Goal: Navigation & Orientation: Understand site structure

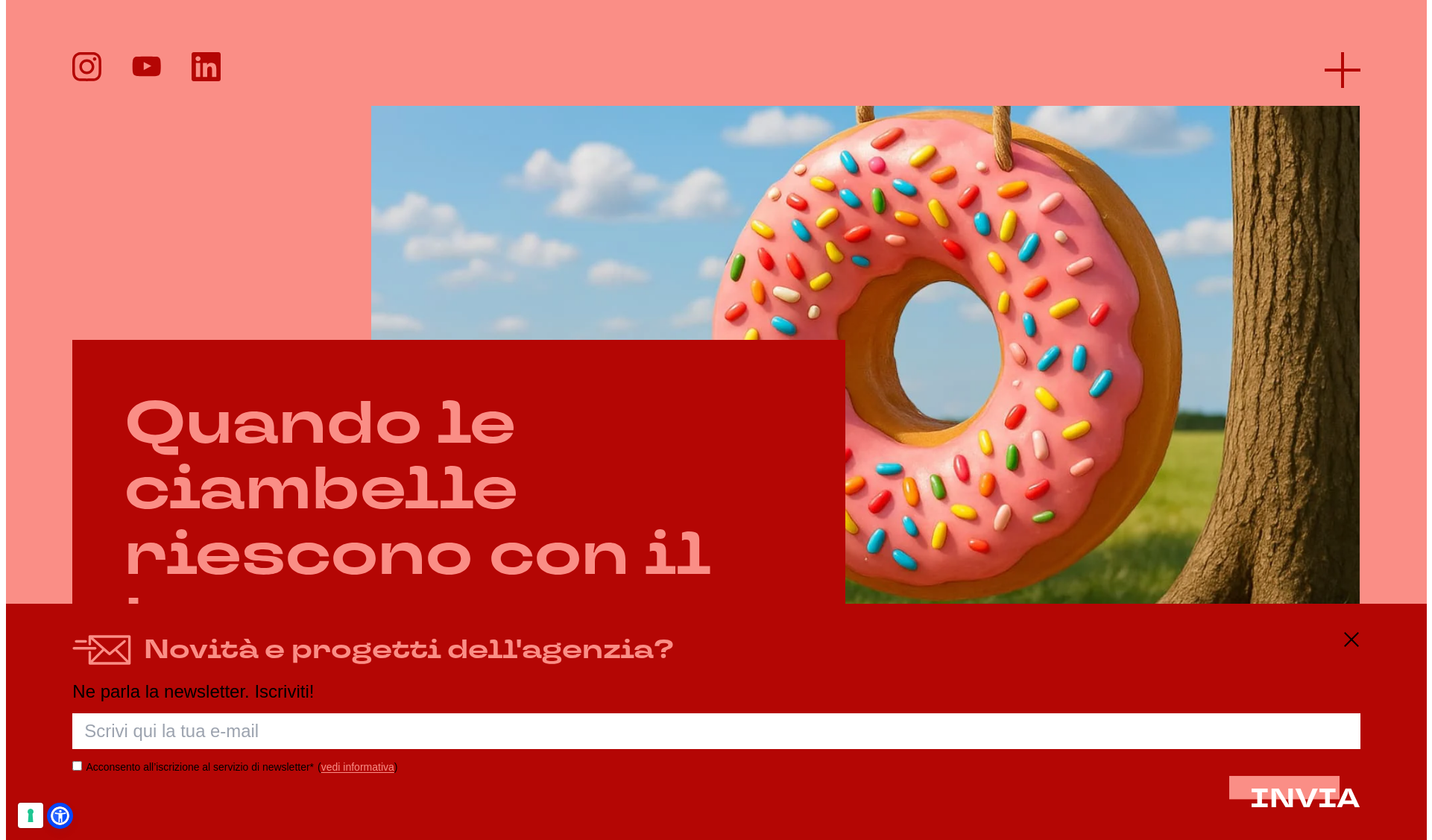
scroll to position [673, 0]
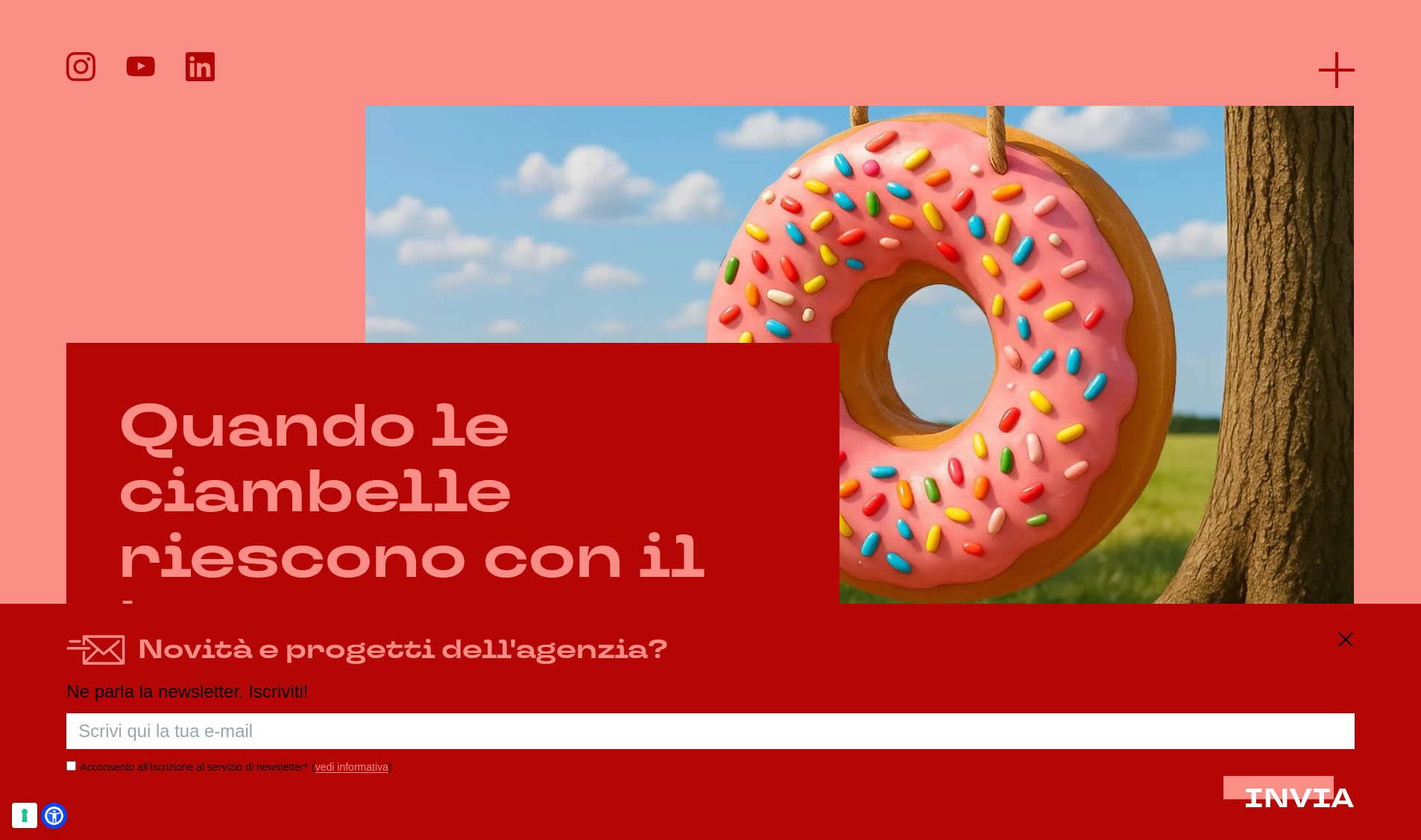
click at [1338, 73] on icon at bounding box center [1337, 70] width 36 height 36
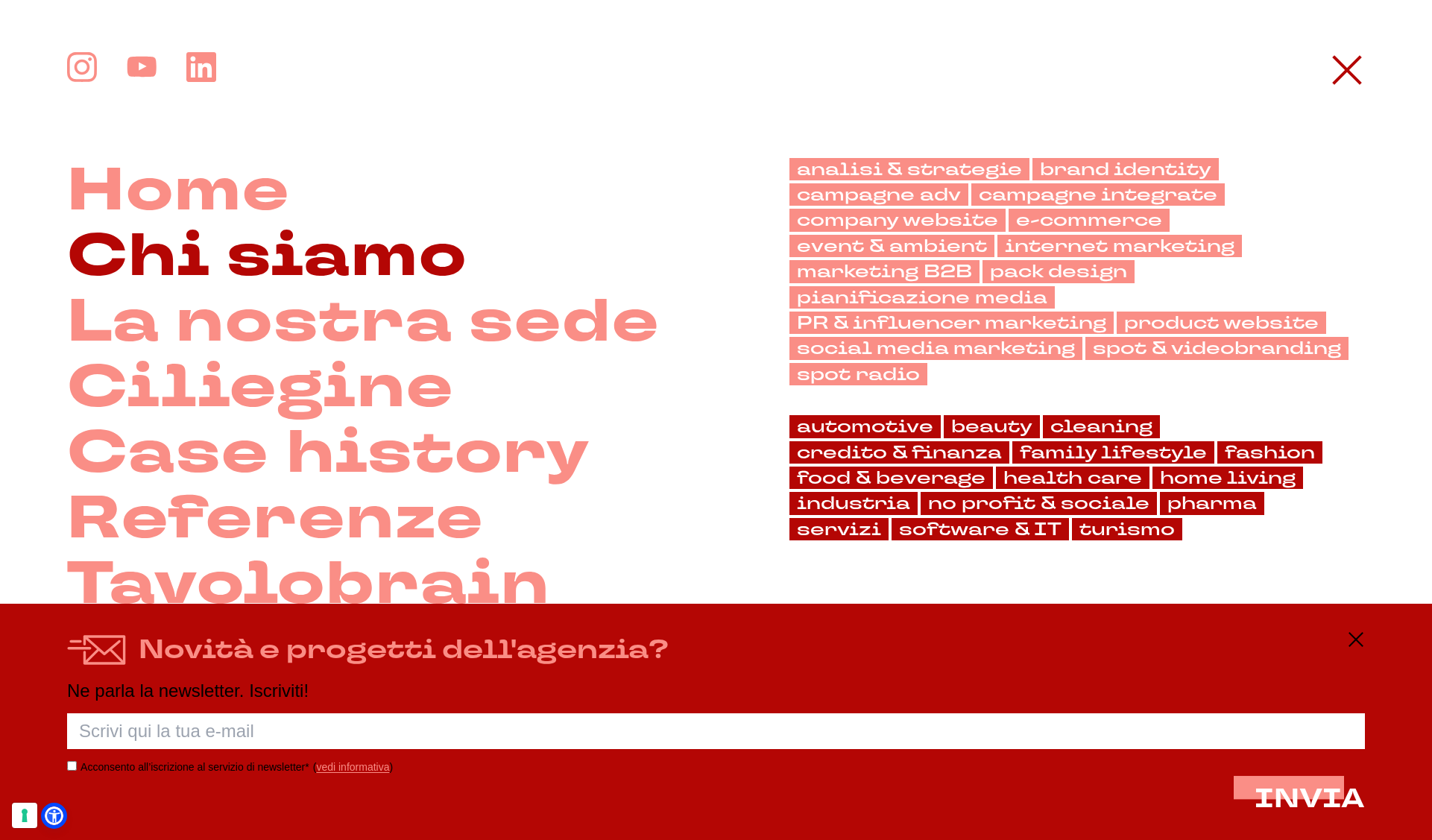
click at [338, 273] on link "Chi siamo" at bounding box center [267, 256] width 400 height 66
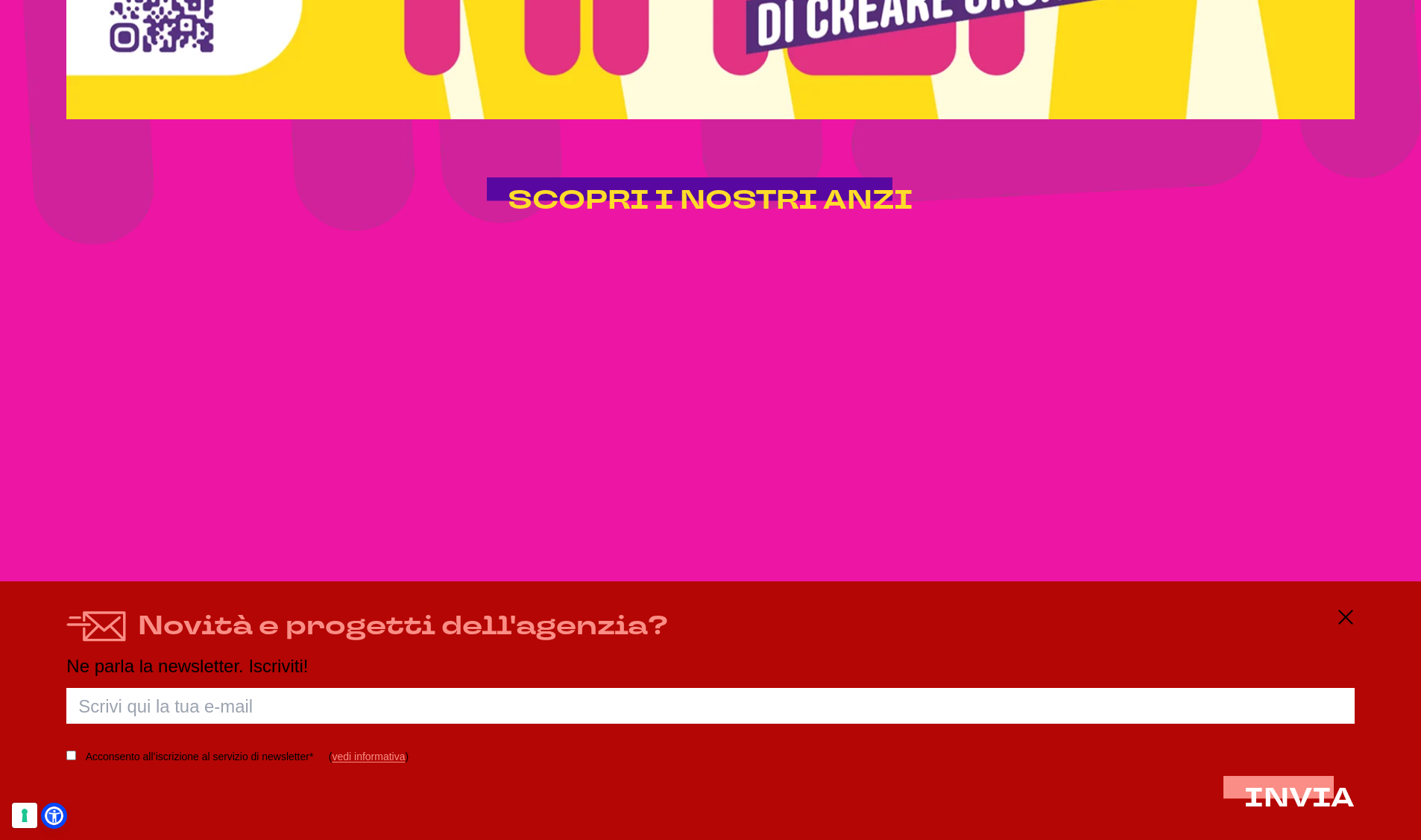
scroll to position [3784, 0]
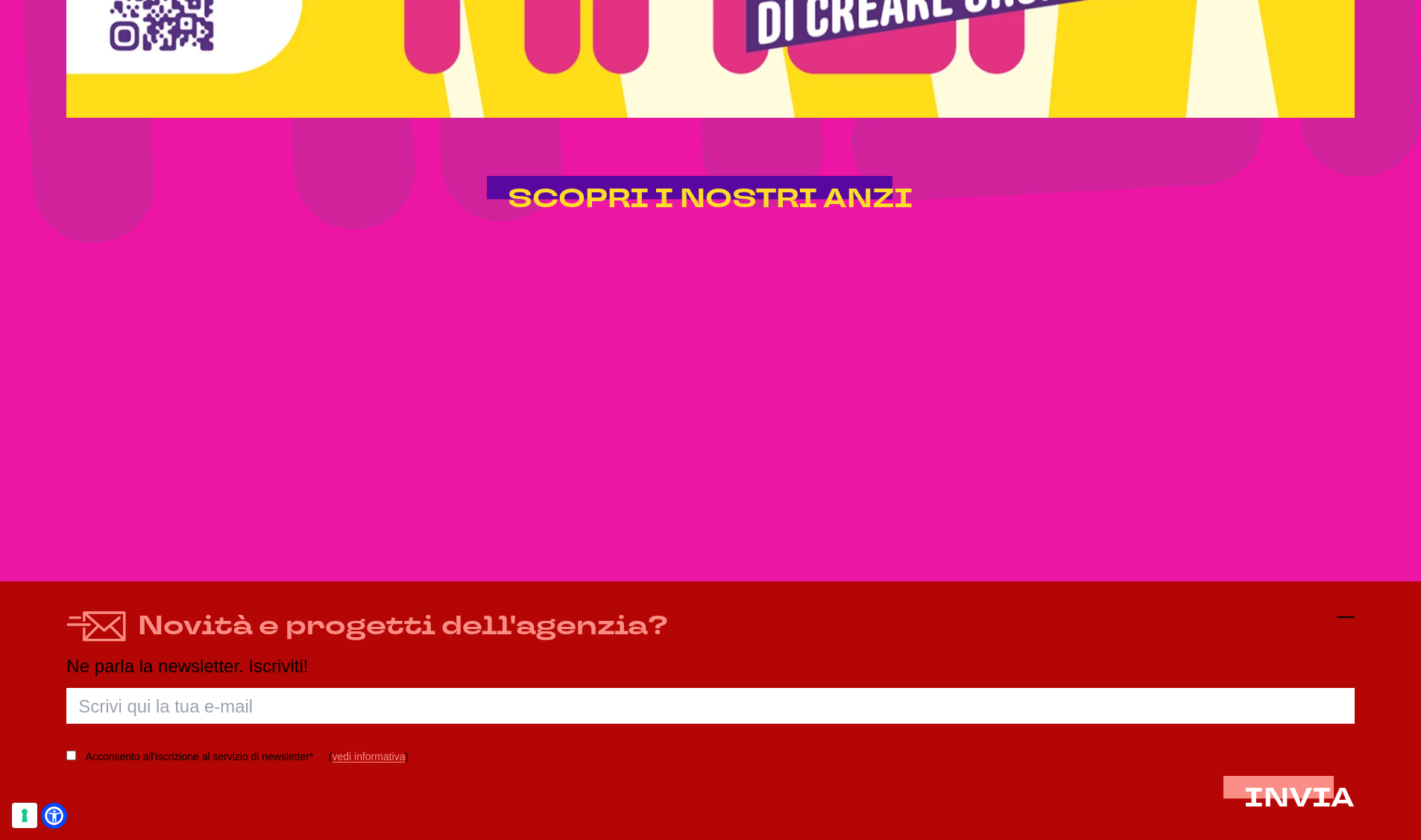
click at [1349, 615] on icon at bounding box center [1346, 617] width 18 height 18
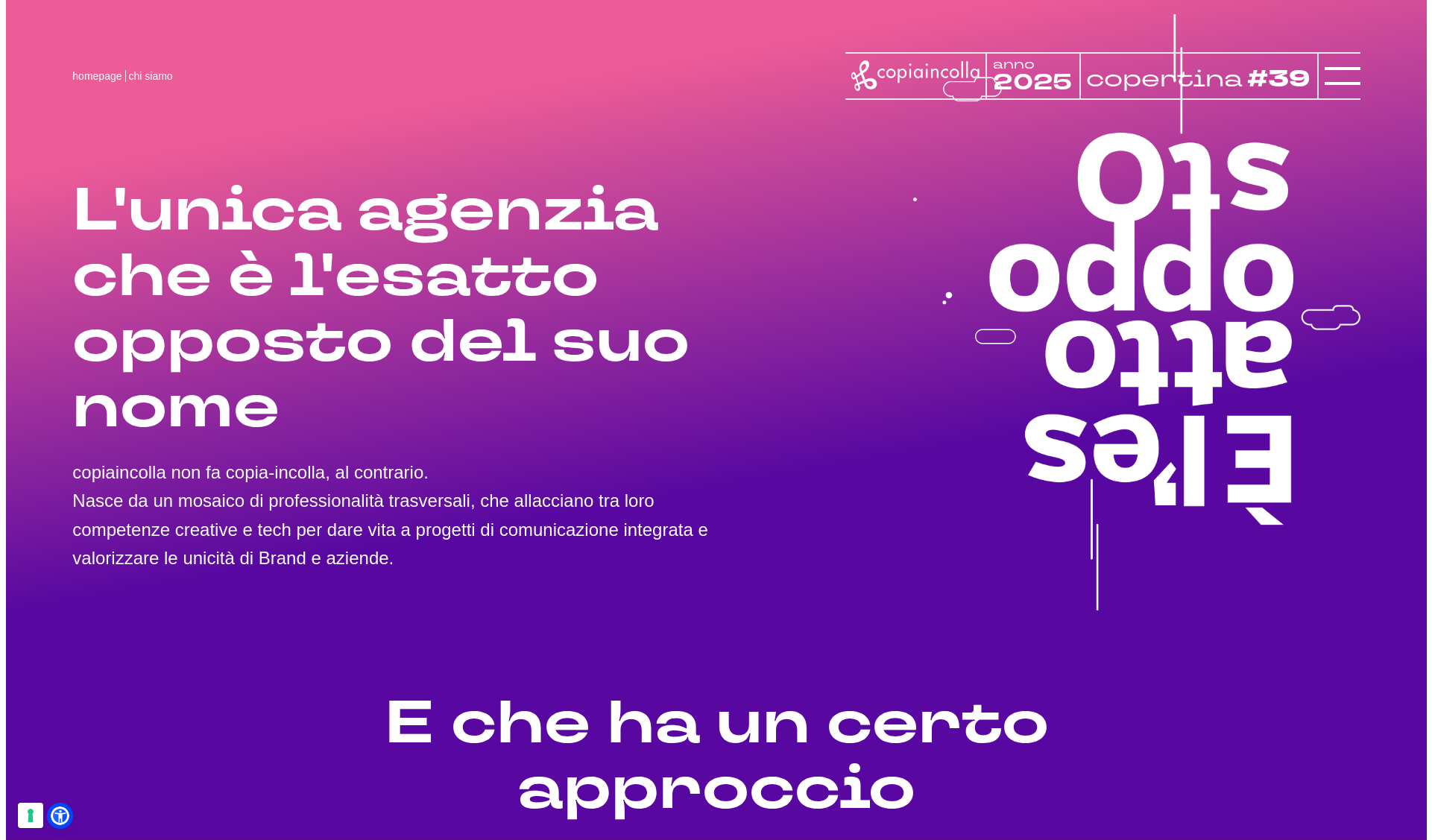
scroll to position [0, 0]
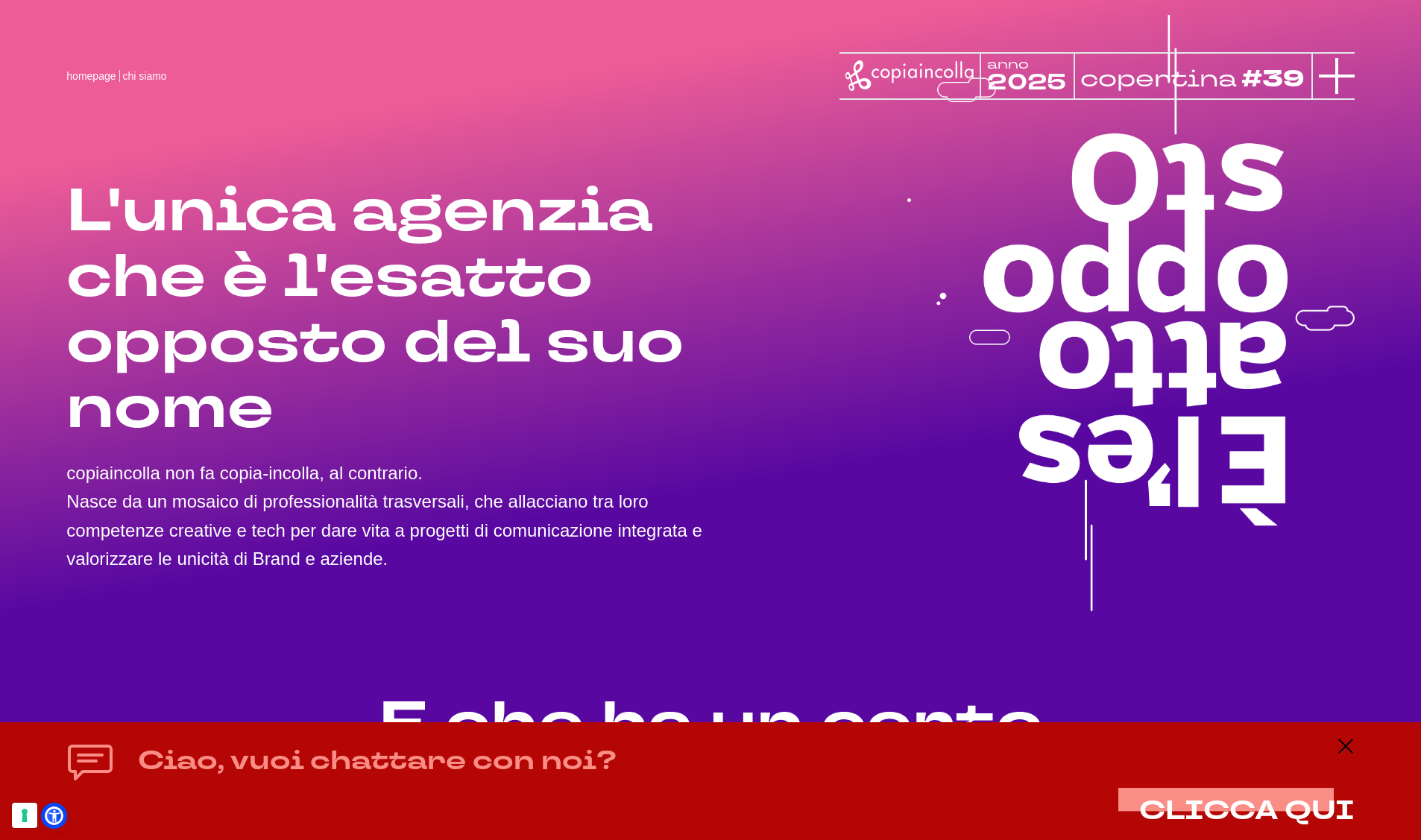
click at [1322, 74] on icon at bounding box center [1337, 76] width 36 height 36
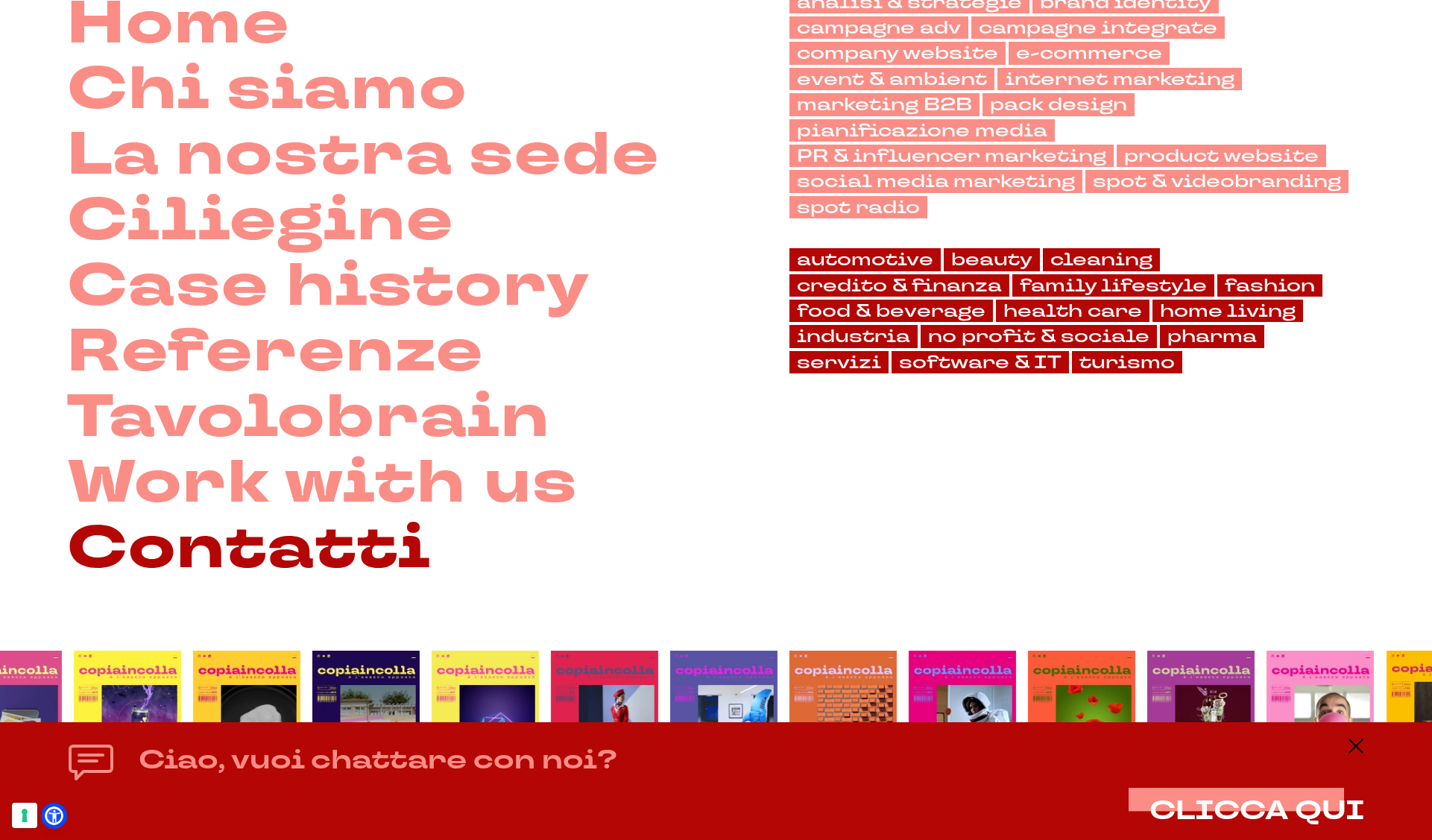
scroll to position [291, 0]
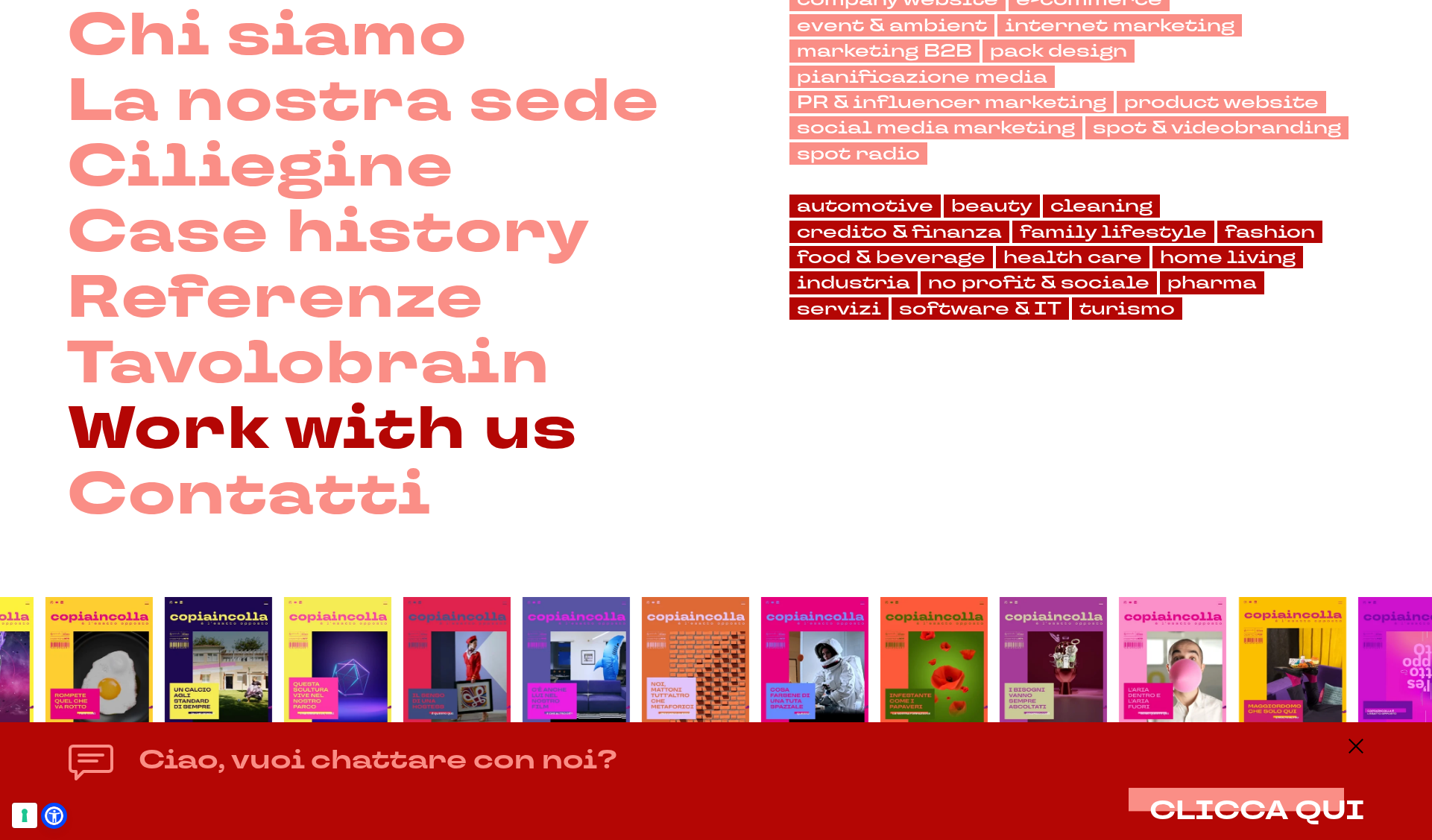
click at [113, 463] on link "Work with us" at bounding box center [322, 429] width 510 height 66
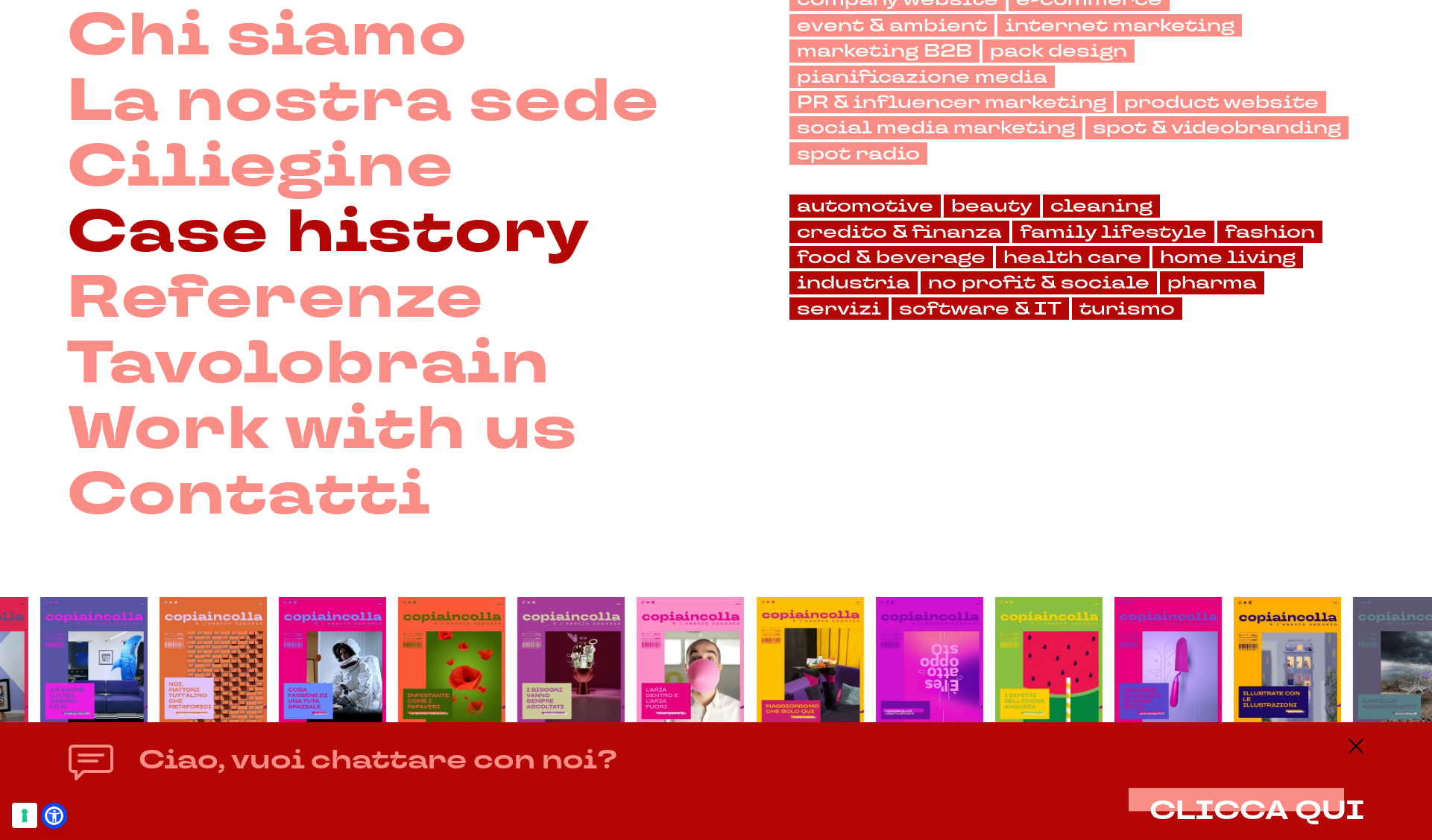
click at [237, 266] on link "Case history" at bounding box center [329, 232] width 523 height 66
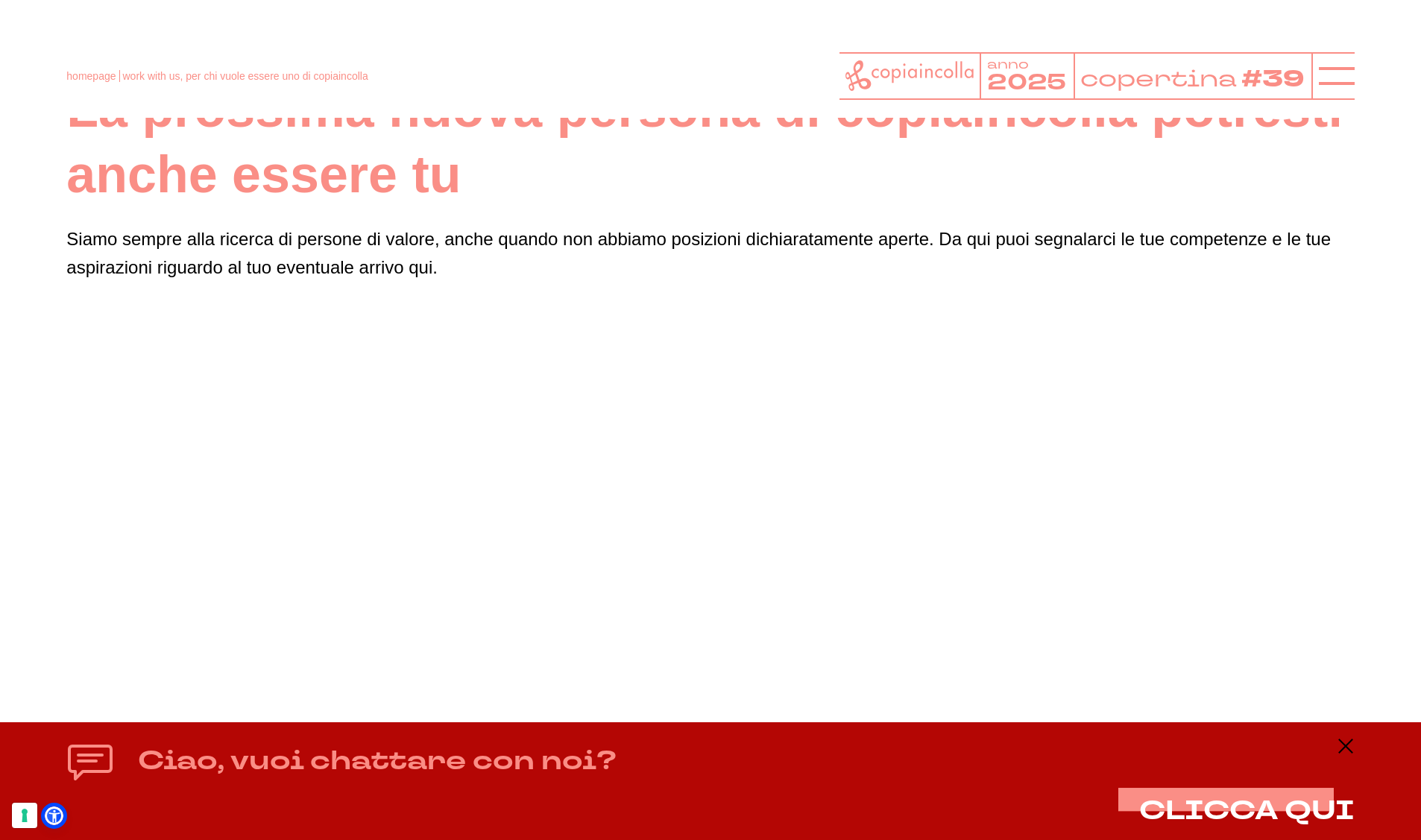
scroll to position [101, 0]
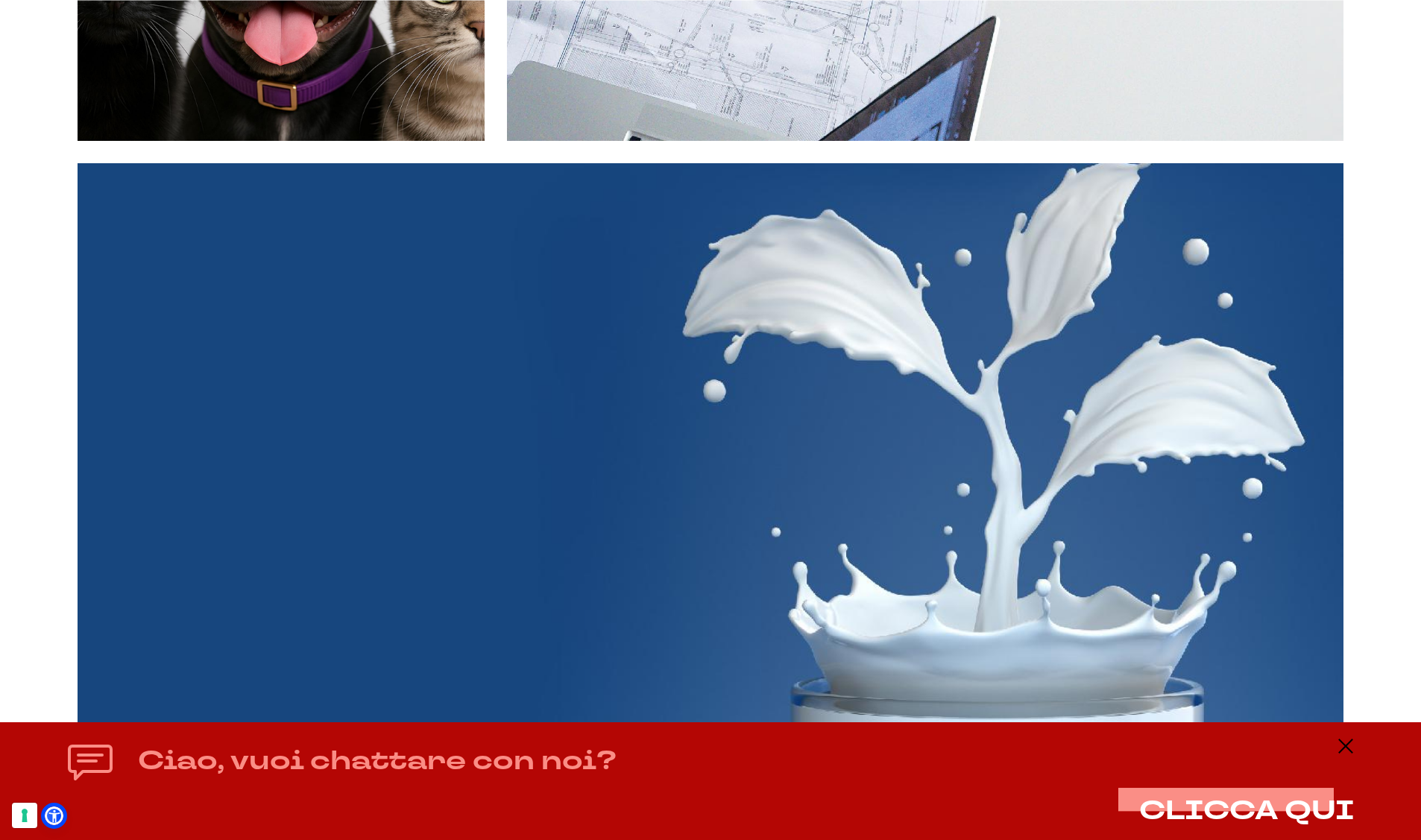
scroll to position [10395, 0]
